Goal: Task Accomplishment & Management: Manage account settings

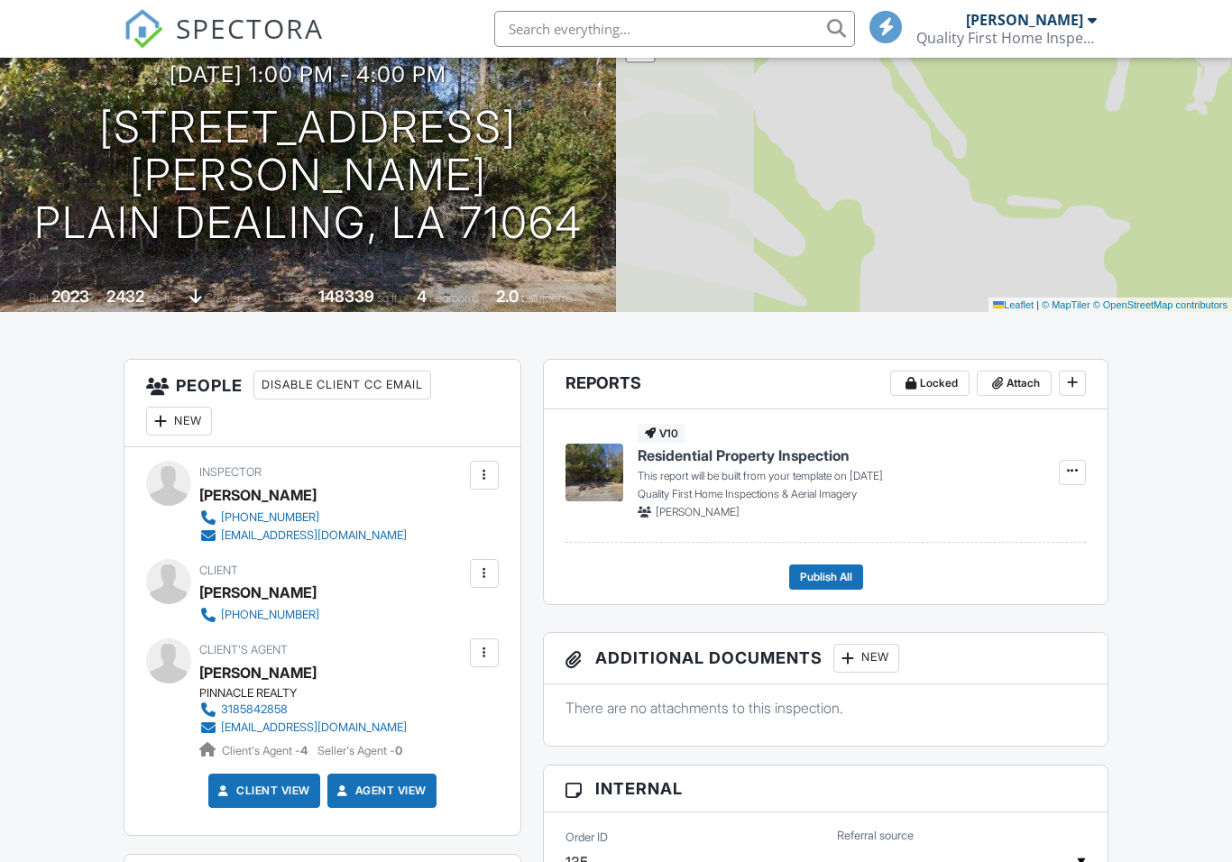
scroll to position [219, 0]
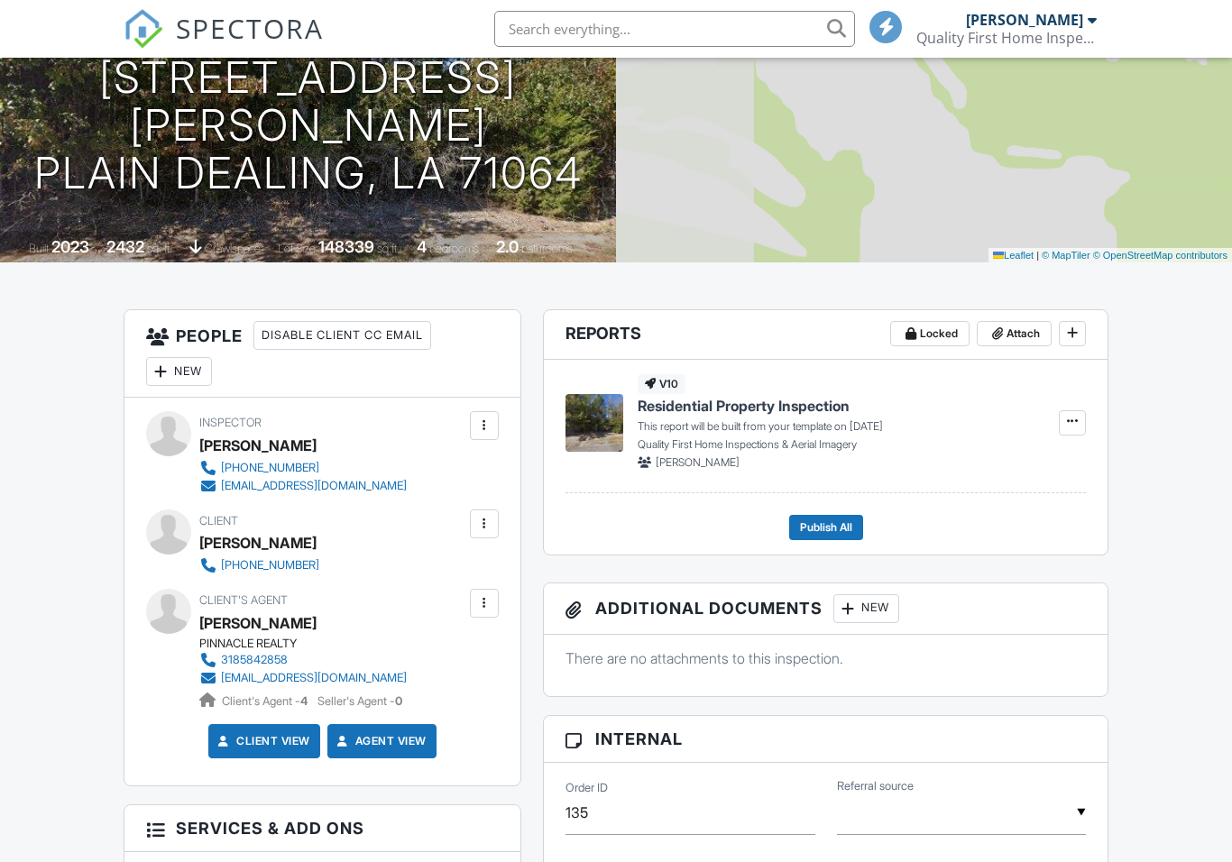
click at [501, 509] on div "Inspector Travis Chelette 318-349-0321 travisqfinspections@gmail.com Make Invis…" at bounding box center [322, 592] width 396 height 388
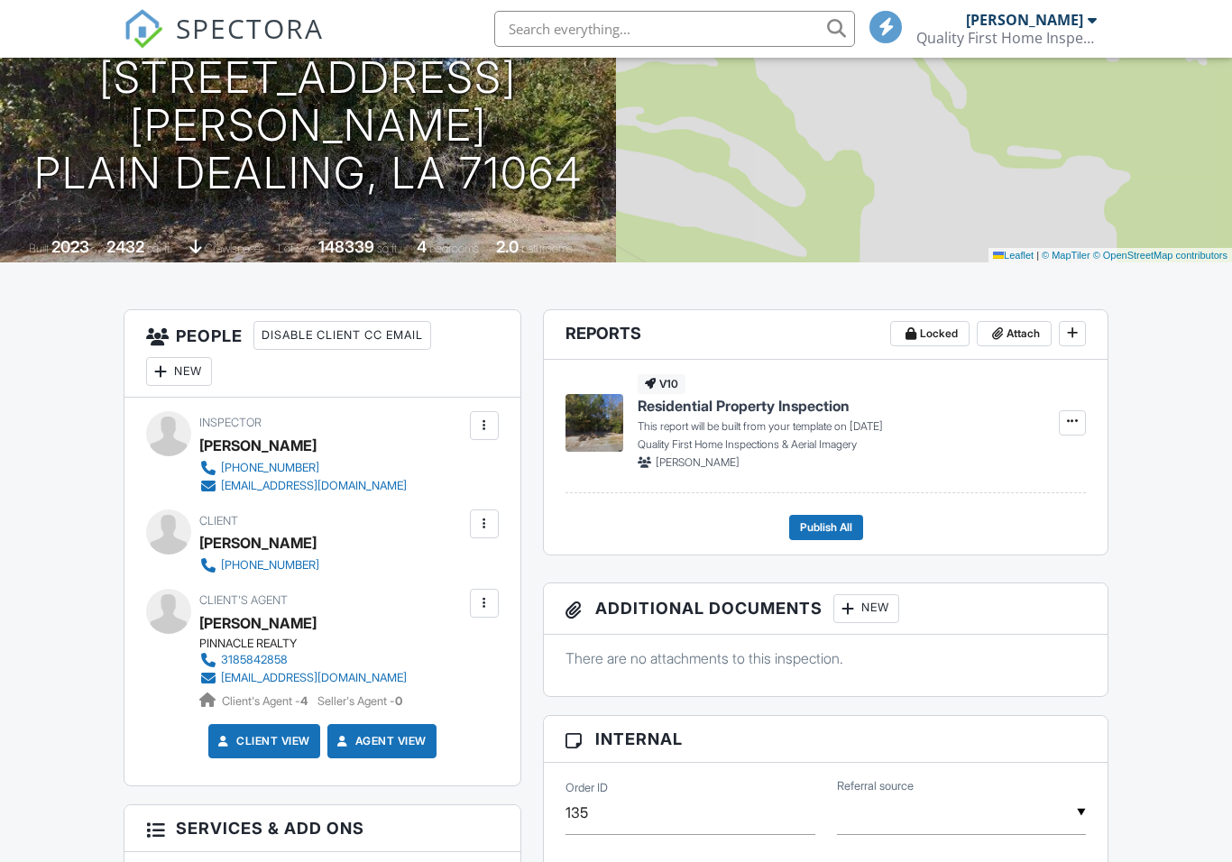
click at [498, 524] on div at bounding box center [484, 523] width 29 height 29
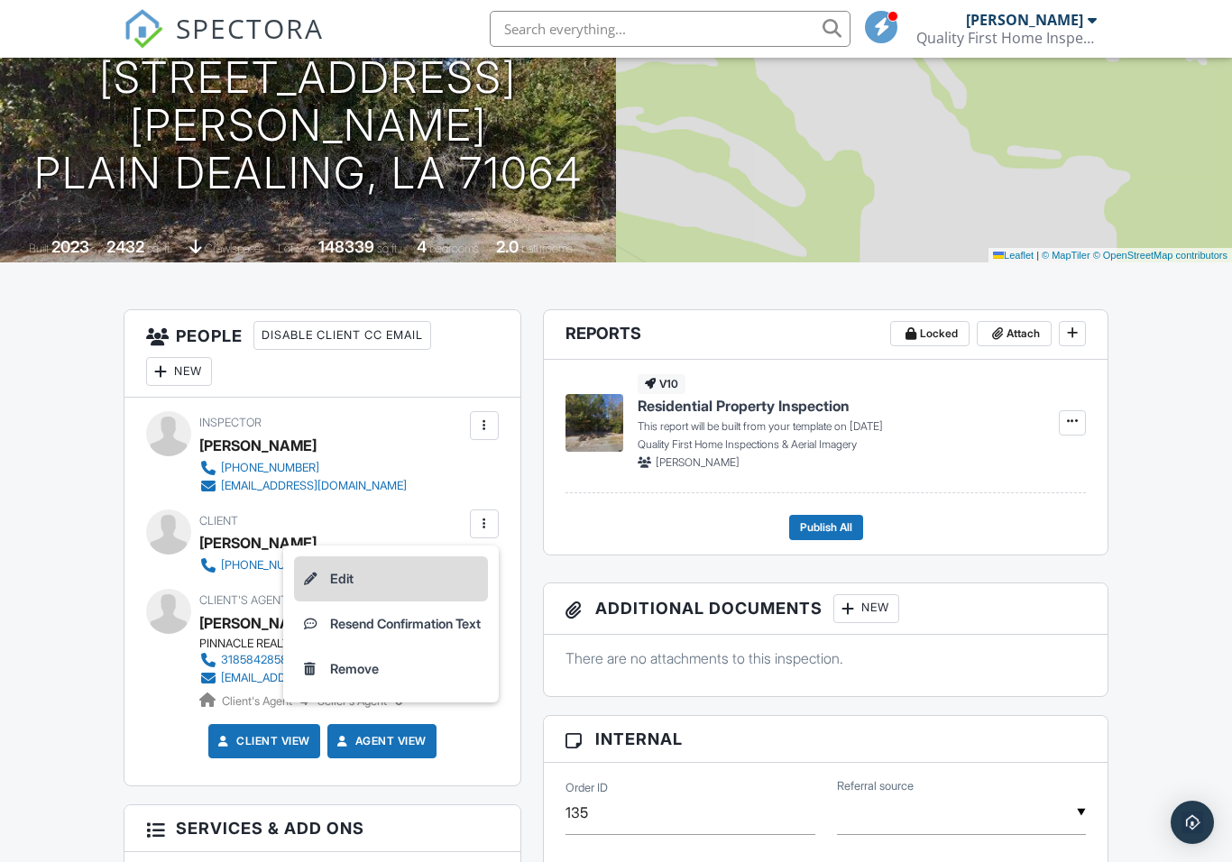
click at [409, 578] on li "Edit" at bounding box center [391, 578] width 194 height 45
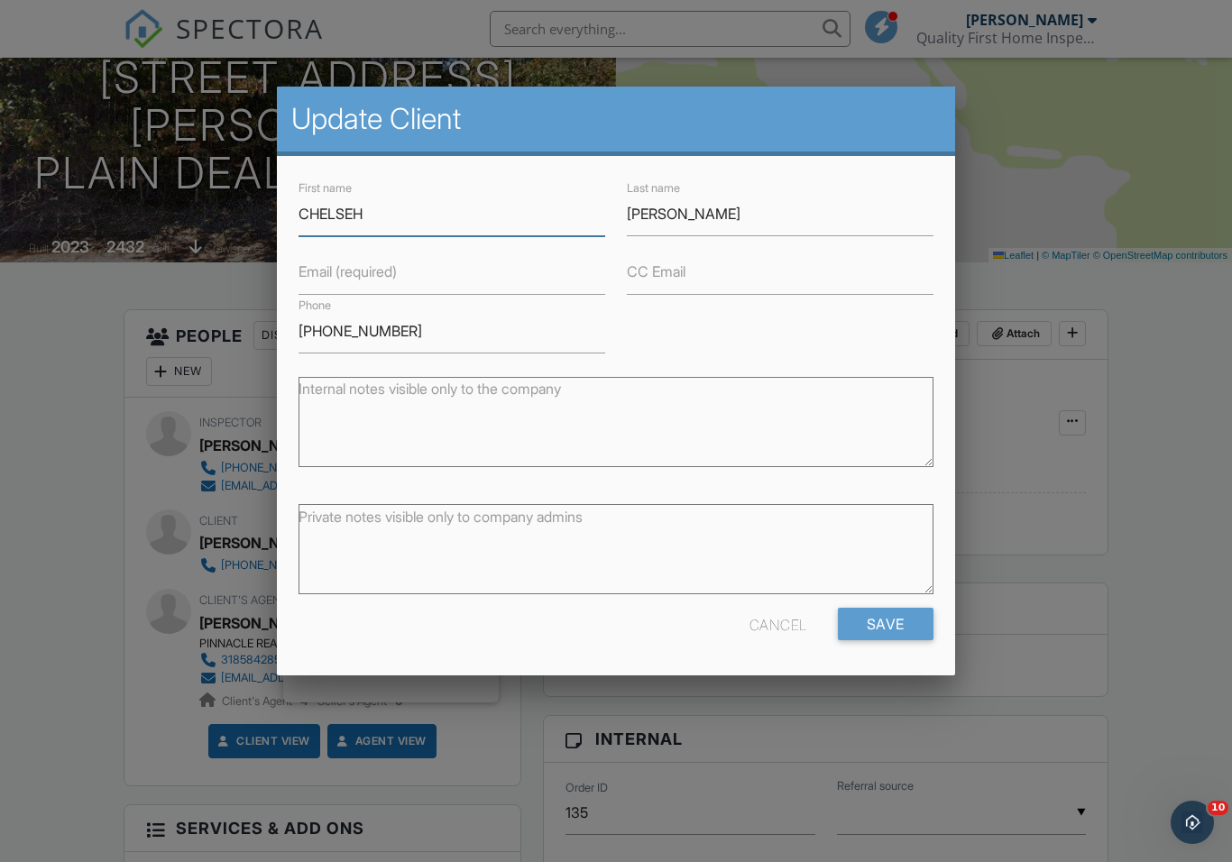
scroll to position [0, 0]
click at [465, 269] on input "Email (required)" at bounding box center [451, 273] width 307 height 44
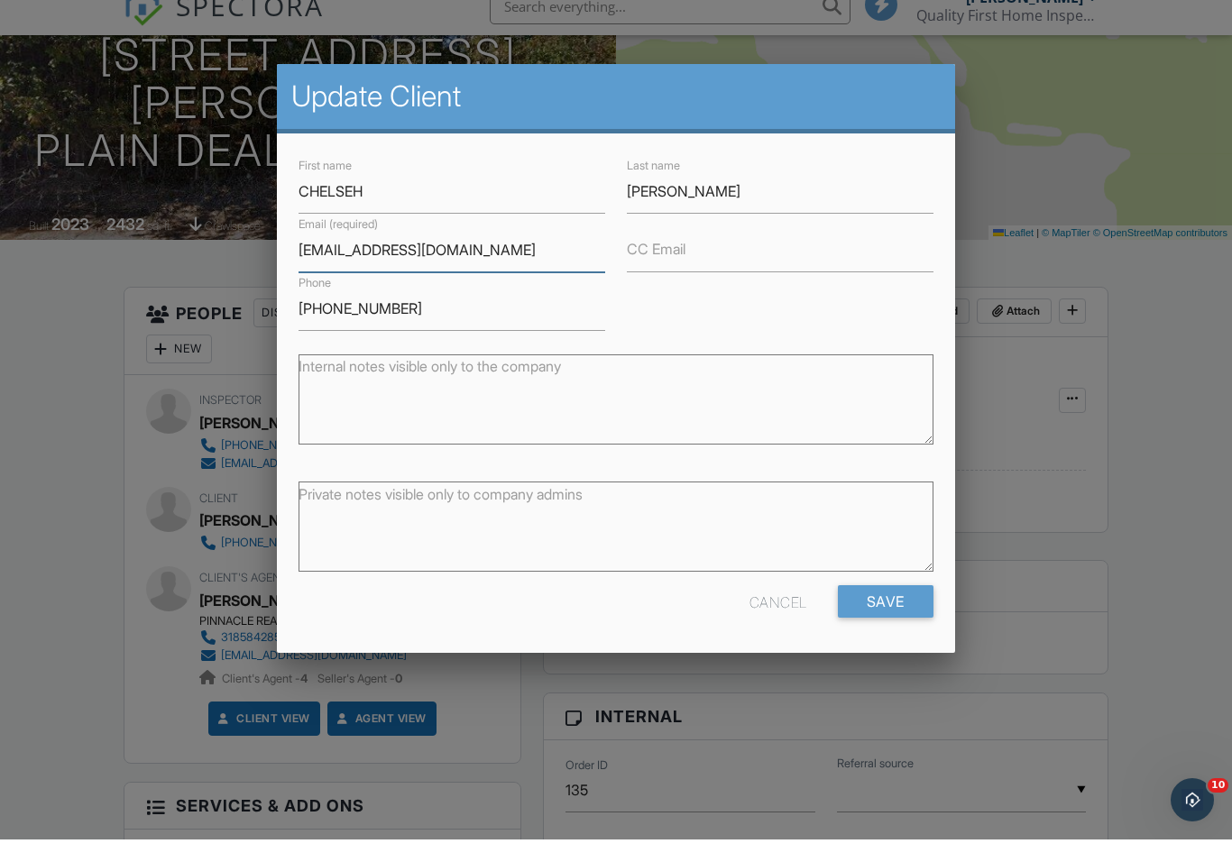
scroll to position [319, 0]
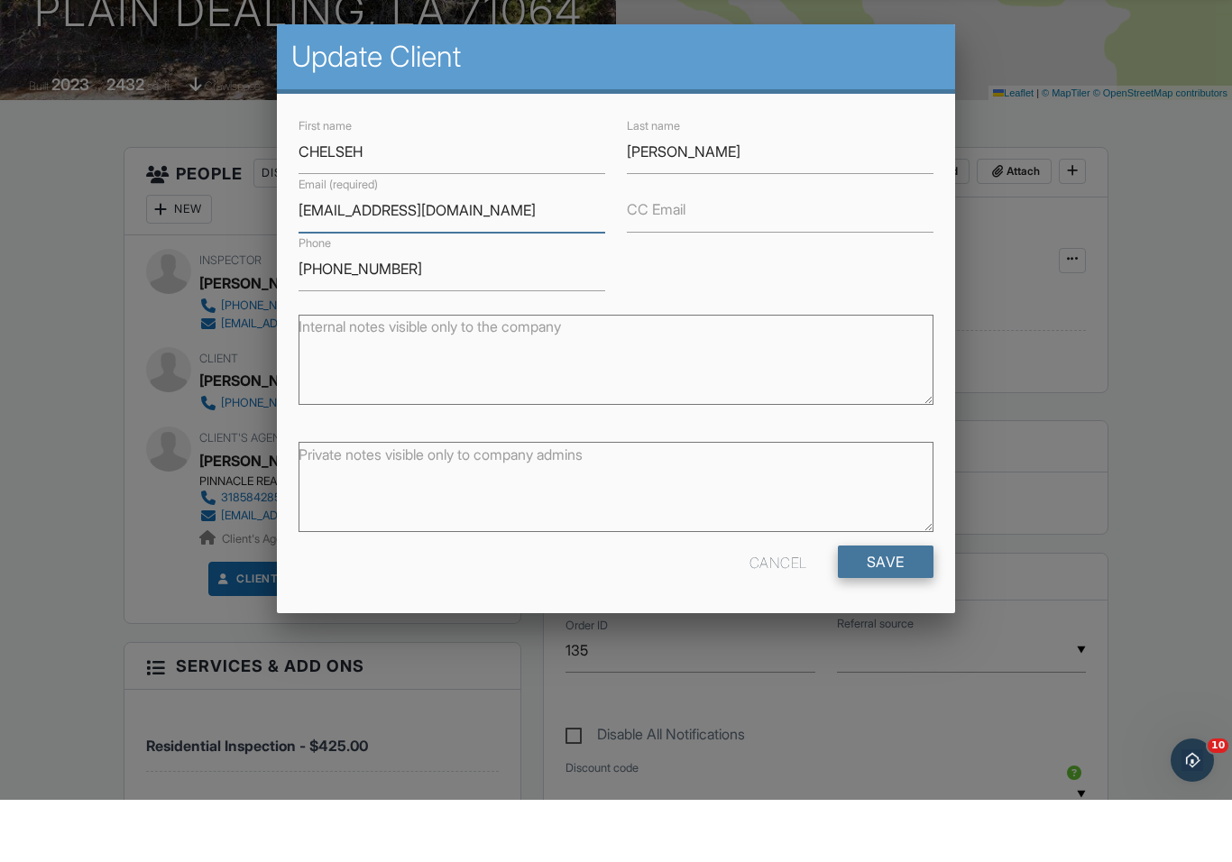
type input "Caylongardner@ymail.com"
click at [895, 608] on input "Save" at bounding box center [886, 624] width 96 height 32
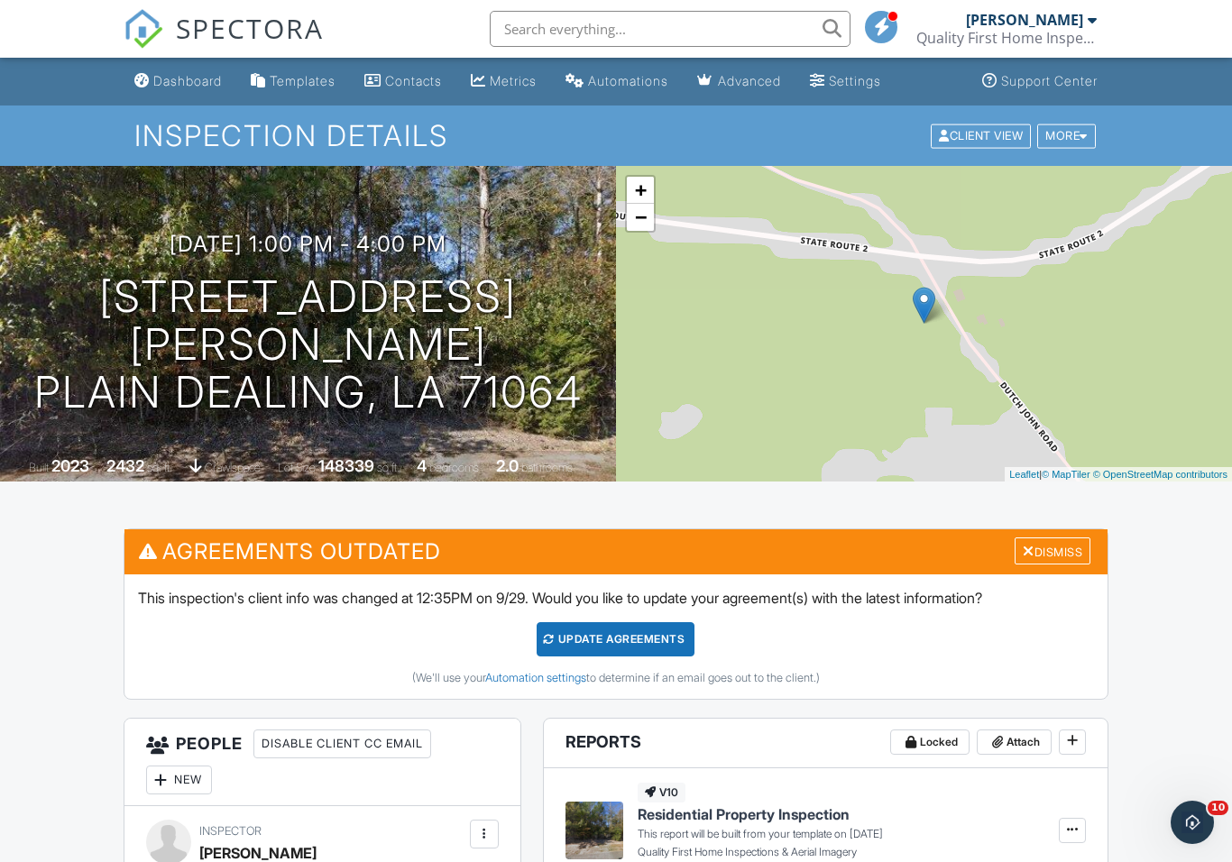
click at [663, 639] on div "Update Agreements" at bounding box center [615, 639] width 158 height 34
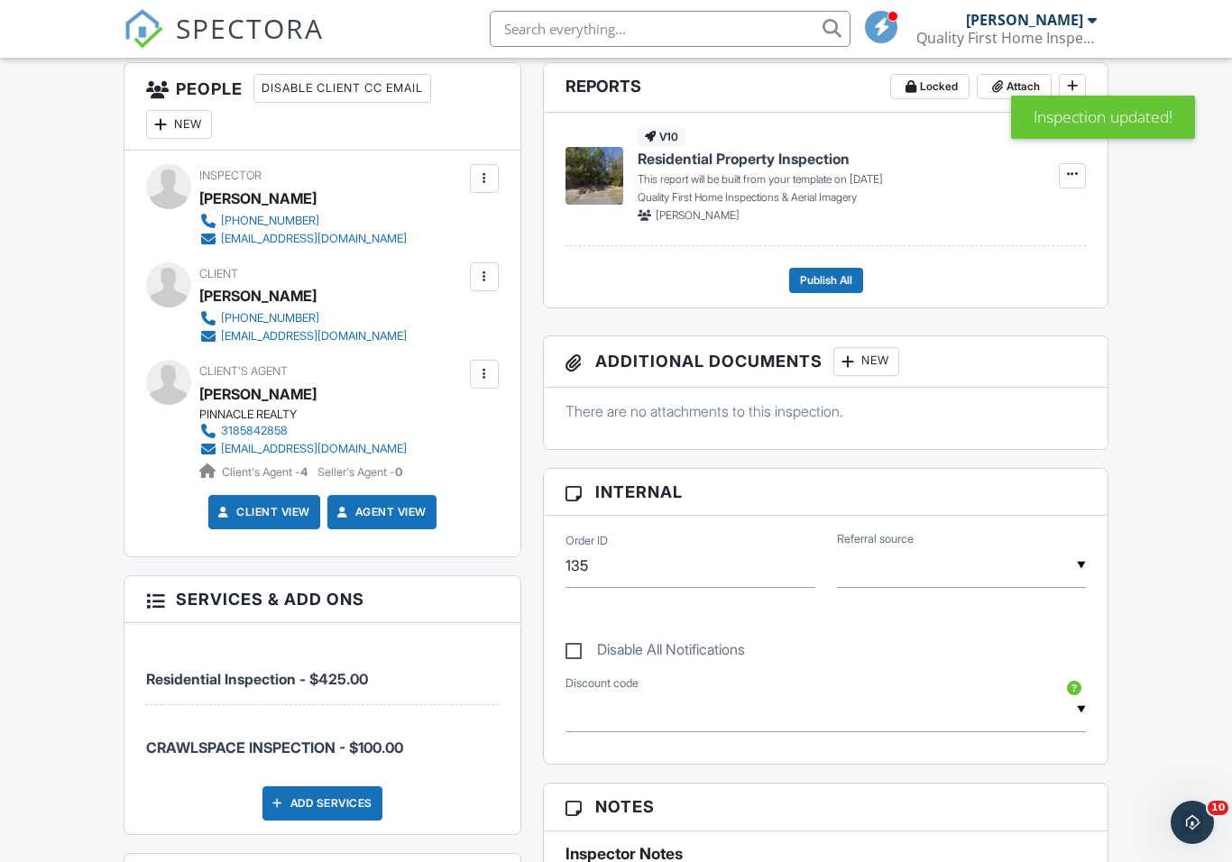
scroll to position [463, 0]
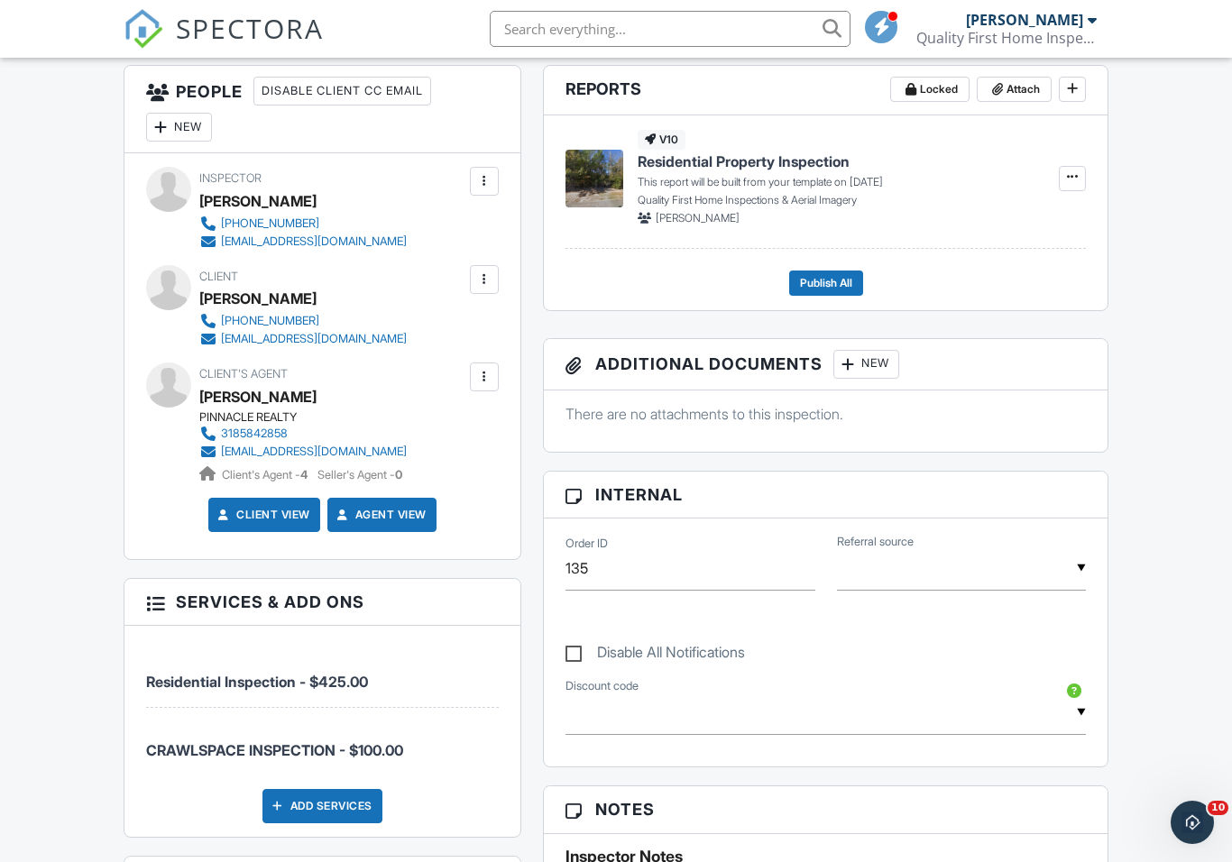
click at [478, 275] on div at bounding box center [484, 279] width 18 height 18
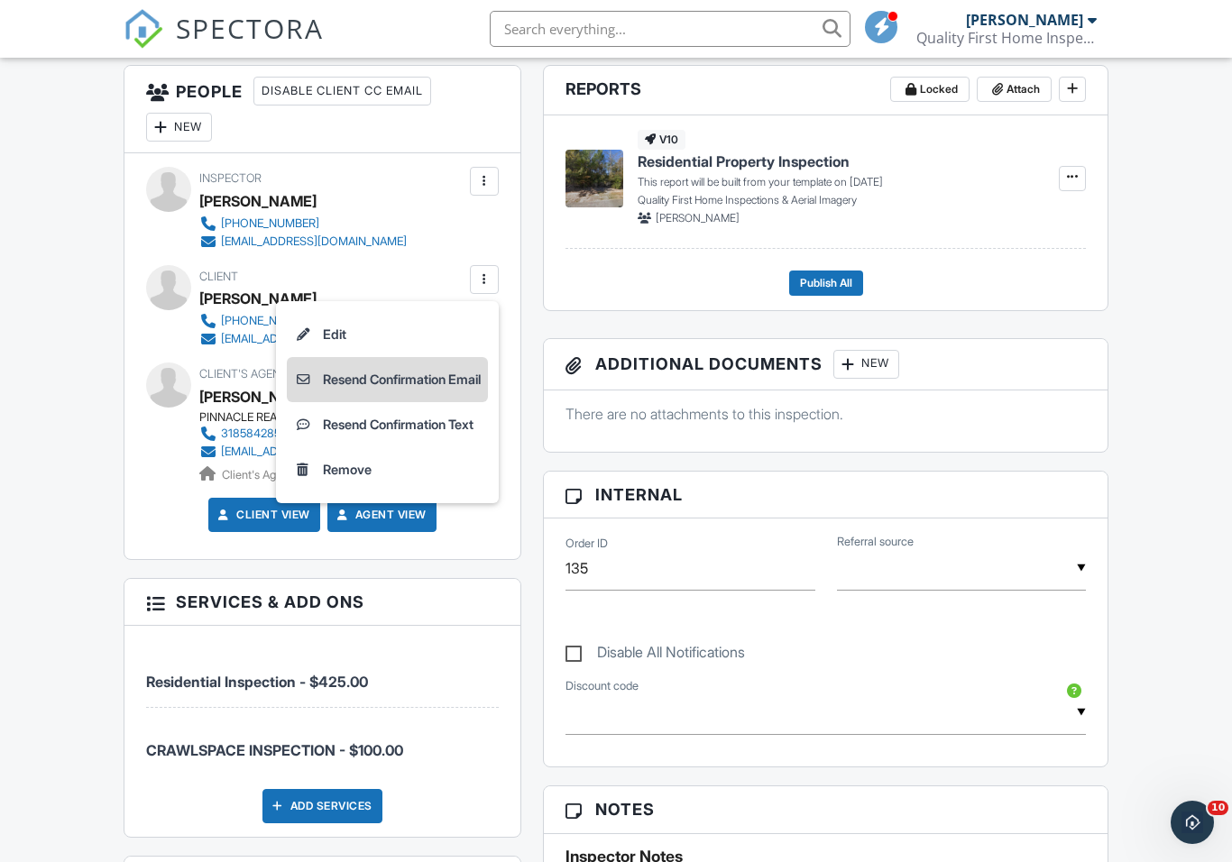
click at [339, 389] on li "Resend Confirmation Email" at bounding box center [387, 379] width 201 height 45
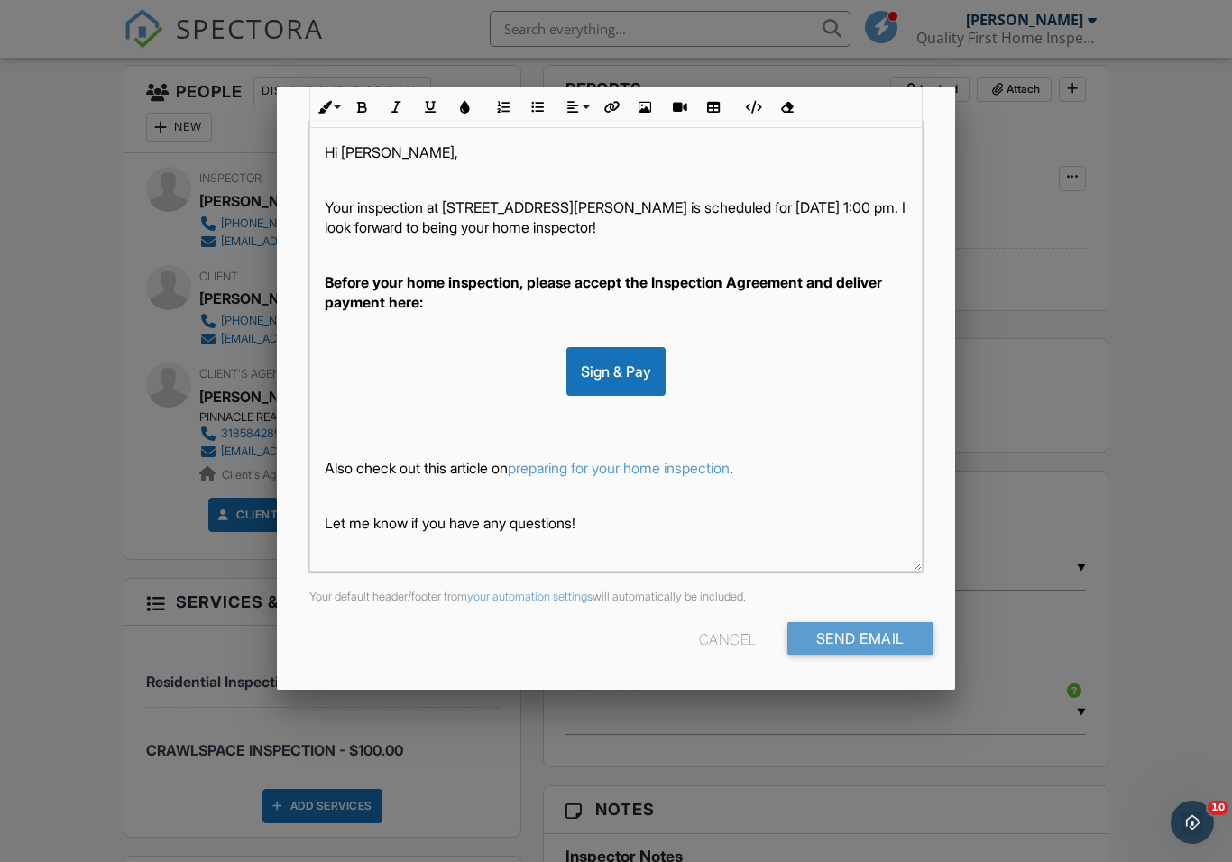
scroll to position [282, 0]
click at [908, 634] on input "Send Email" at bounding box center [860, 639] width 146 height 32
